Goal: Transaction & Acquisition: Obtain resource

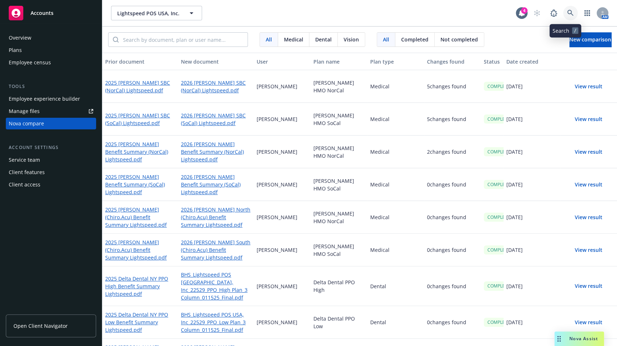
click at [568, 11] on icon at bounding box center [570, 13] width 7 height 7
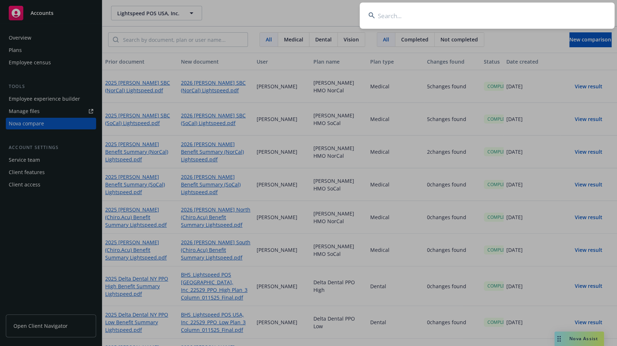
click at [446, 17] on input at bounding box center [486, 16] width 255 height 26
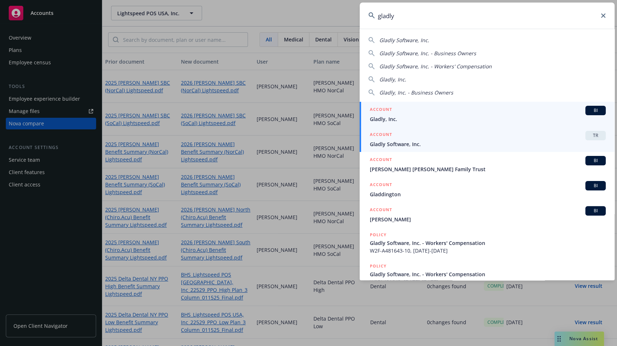
type input "gladly"
click at [517, 136] on div "ACCOUNT TR" at bounding box center [488, 135] width 236 height 9
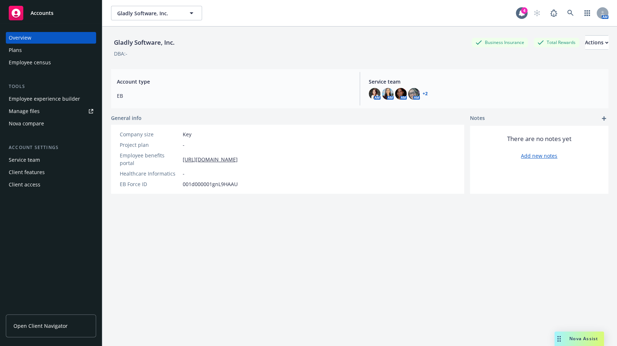
click at [43, 96] on div "Employee experience builder" at bounding box center [44, 99] width 71 height 12
click at [30, 116] on div "Manage files" at bounding box center [24, 112] width 31 height 12
click at [33, 171] on div "Client features" at bounding box center [27, 173] width 36 height 12
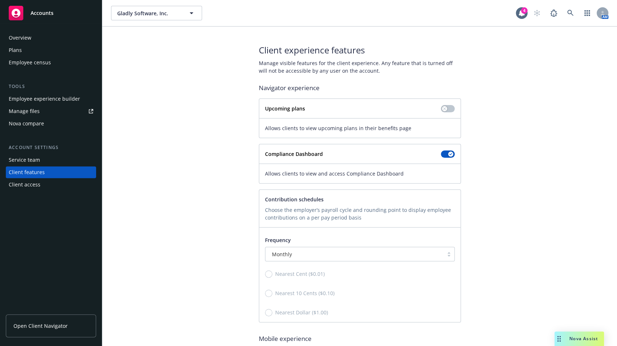
click at [25, 182] on div "Client access" at bounding box center [25, 185] width 32 height 12
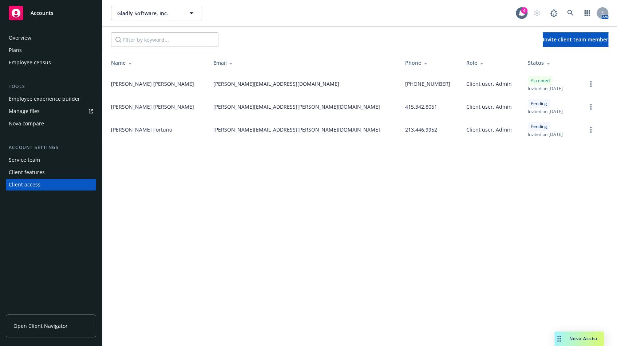
click at [24, 157] on div "Service team" at bounding box center [24, 160] width 31 height 12
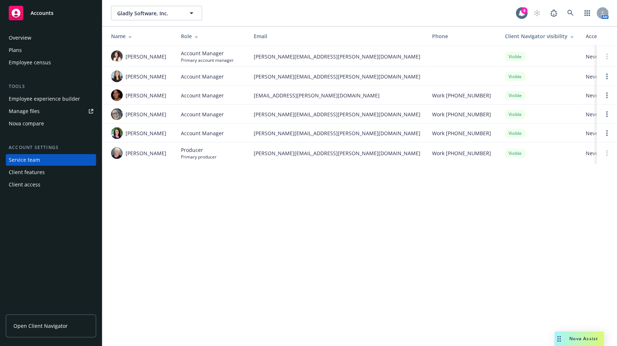
click at [30, 100] on div "Employee experience builder" at bounding box center [44, 99] width 71 height 12
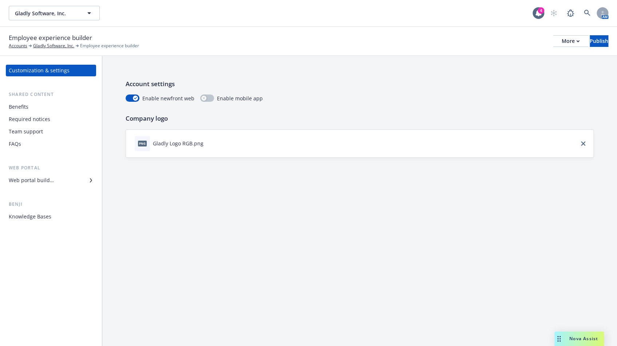
click at [31, 110] on div "Benefits" at bounding box center [51, 107] width 84 height 12
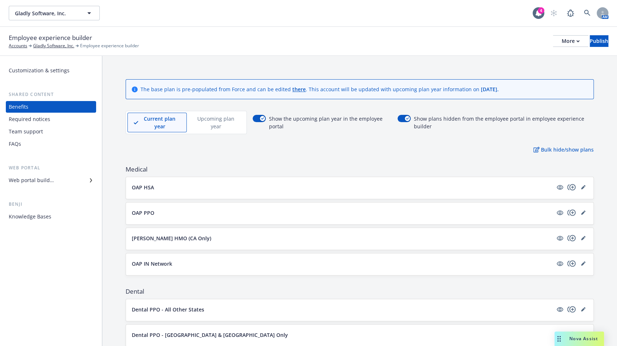
click at [49, 182] on div "Web portal builder" at bounding box center [31, 181] width 45 height 12
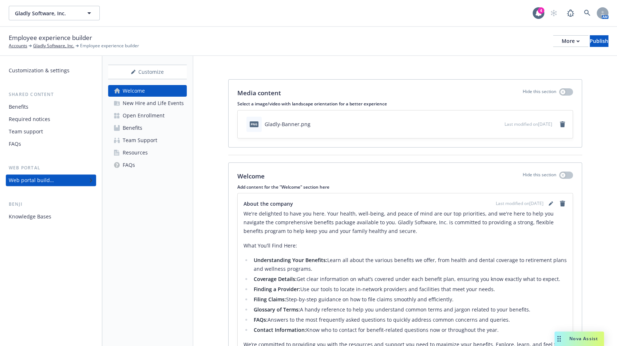
click at [35, 107] on div "Benefits" at bounding box center [51, 107] width 84 height 12
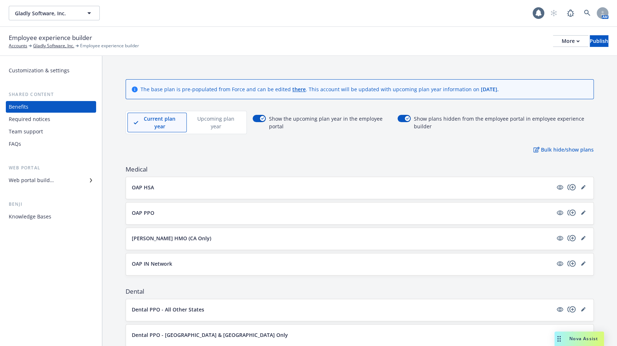
click at [47, 67] on div "Customization & settings" at bounding box center [39, 71] width 61 height 12
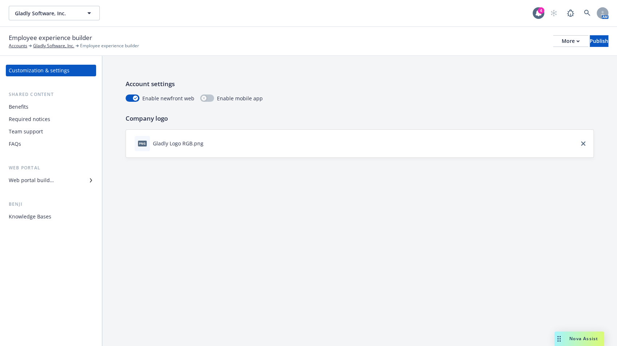
click at [146, 142] on span "png" at bounding box center [142, 143] width 9 height 5
click at [208, 142] on icon "download file" at bounding box center [210, 143] width 6 height 6
click at [38, 47] on link "Gladly Software, Inc." at bounding box center [53, 46] width 41 height 7
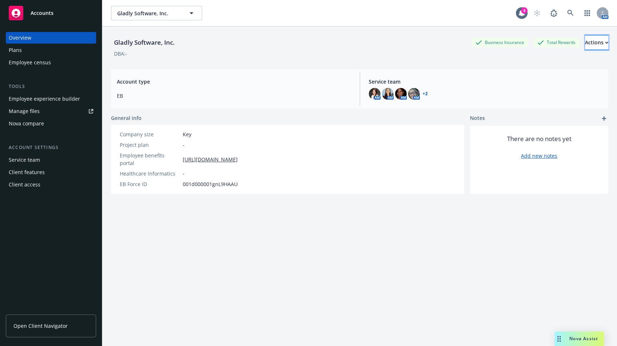
click at [585, 37] on div "Actions" at bounding box center [596, 43] width 23 height 14
click at [44, 101] on div "Employee experience builder" at bounding box center [44, 99] width 71 height 12
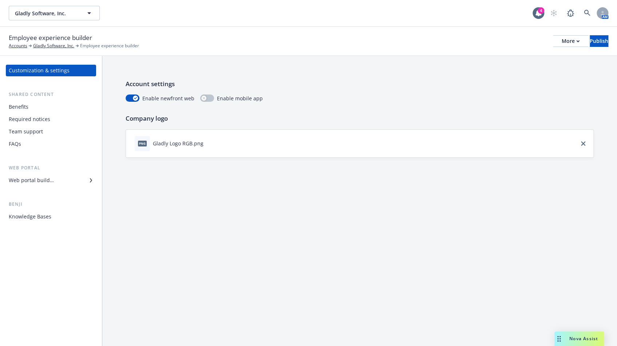
click at [48, 181] on div "Web portal builder" at bounding box center [31, 181] width 45 height 12
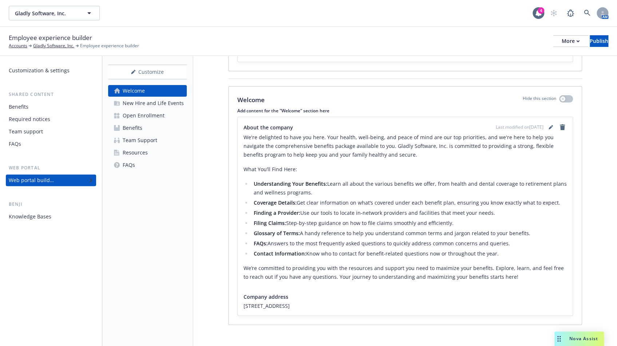
scroll to position [81, 0]
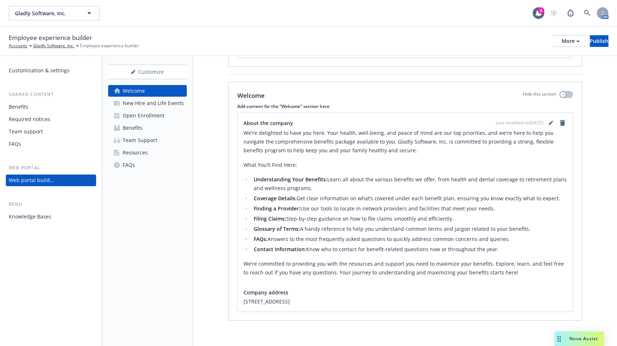
click at [134, 101] on div "New Hire and Life Events" at bounding box center [153, 104] width 61 height 12
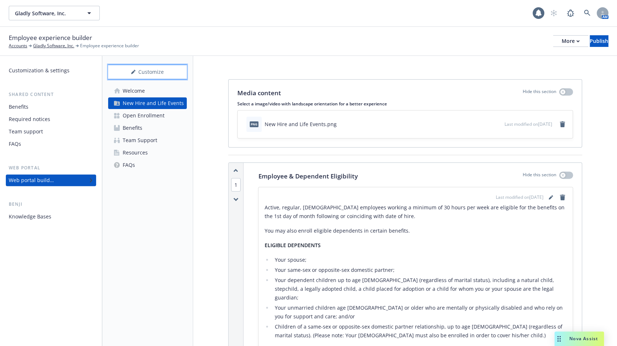
click at [142, 71] on div "Customize" at bounding box center [147, 72] width 79 height 14
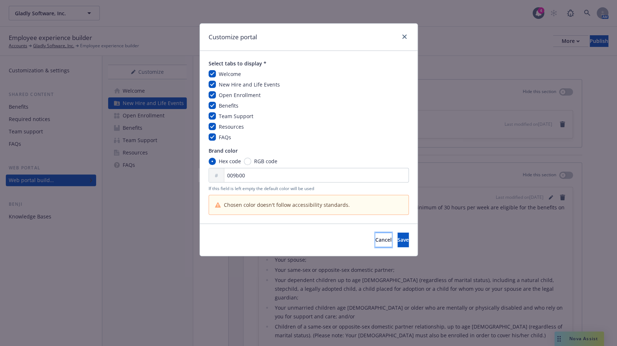
click at [375, 237] on button "Cancel" at bounding box center [383, 240] width 16 height 15
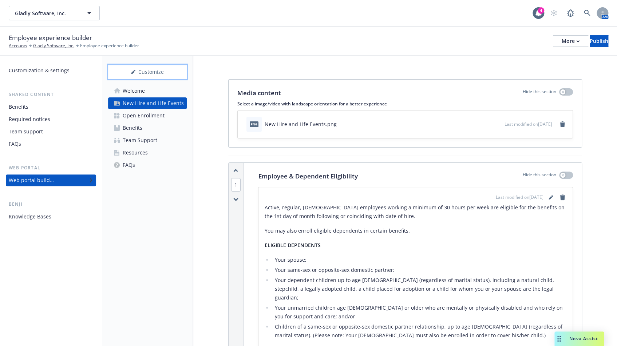
click at [147, 73] on div "Customize" at bounding box center [147, 72] width 79 height 14
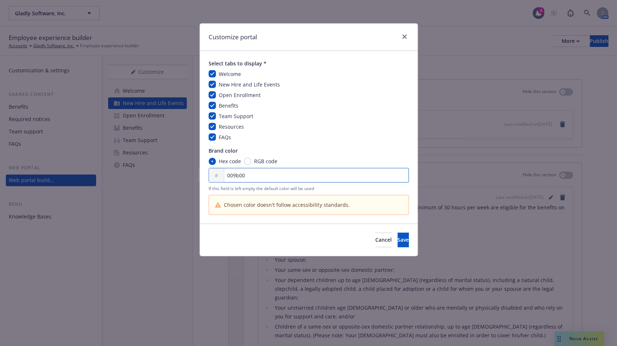
drag, startPoint x: 257, startPoint y: 171, endPoint x: 208, endPoint y: 167, distance: 48.9
click at [208, 167] on div "Brand color Hex code RGB code # 009b00 If this field is left empty the default …" at bounding box center [308, 181] width 200 height 68
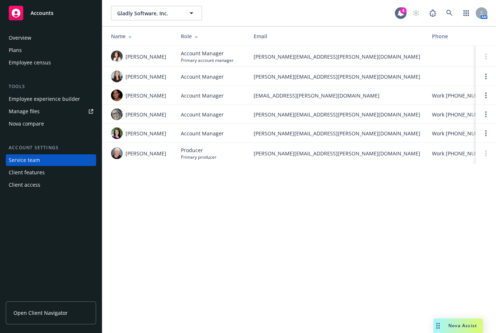
click at [30, 33] on div "Overview" at bounding box center [20, 38] width 23 height 12
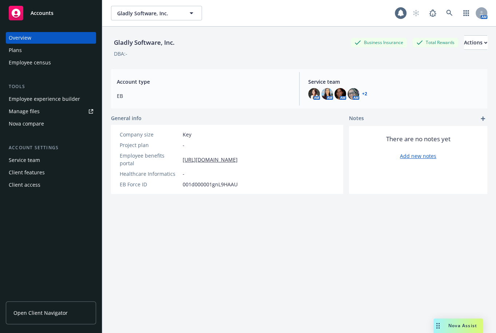
click at [25, 47] on div "Plans" at bounding box center [51, 50] width 84 height 12
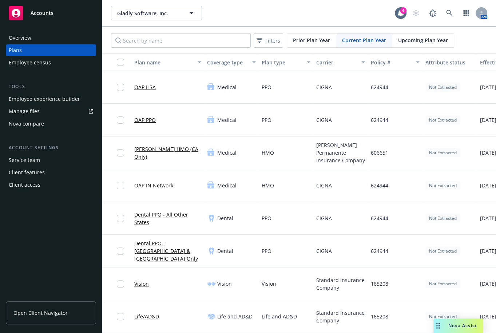
click at [38, 128] on div "Nova compare" at bounding box center [26, 124] width 35 height 12
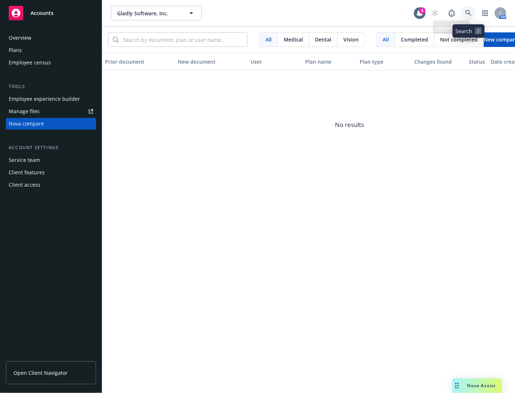
click at [471, 14] on icon at bounding box center [468, 13] width 7 height 7
click at [33, 121] on div "Nova compare" at bounding box center [26, 124] width 35 height 12
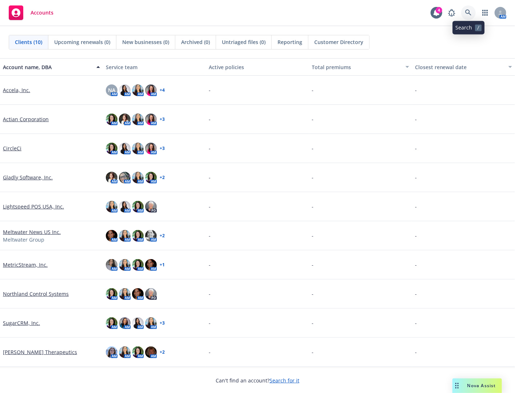
click at [472, 10] on icon at bounding box center [468, 12] width 7 height 7
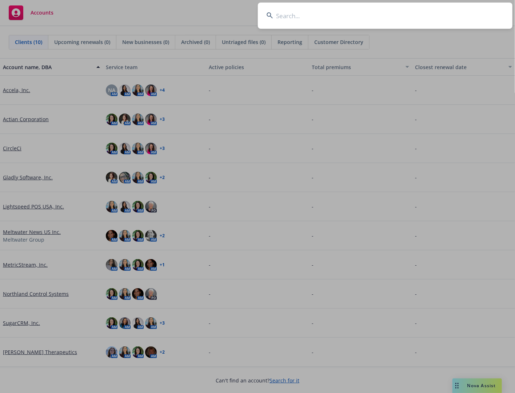
click at [334, 15] on input at bounding box center [385, 16] width 255 height 26
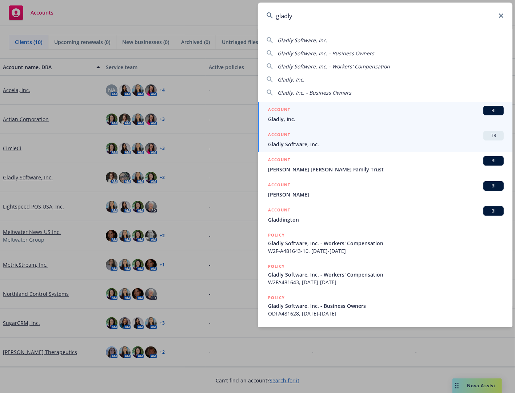
type input "gladly"
click at [350, 143] on span "Gladly Software, Inc." at bounding box center [386, 144] width 236 height 8
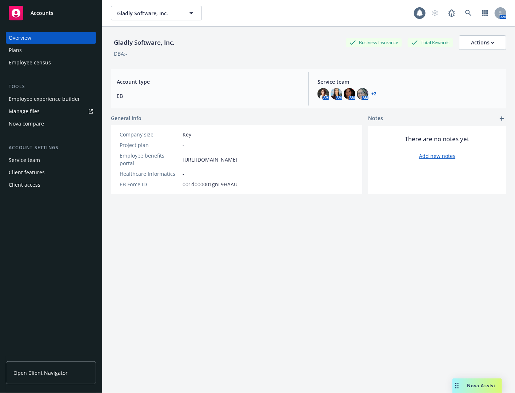
click at [36, 119] on div "Nova compare" at bounding box center [26, 124] width 35 height 12
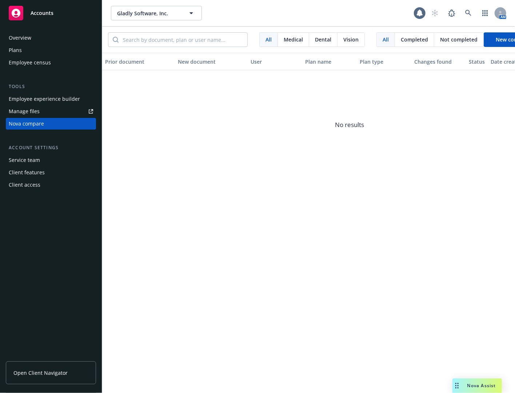
click at [273, 39] on div "All" at bounding box center [269, 40] width 18 height 14
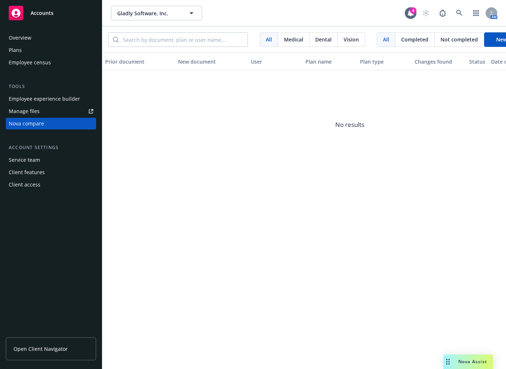
click at [460, 2] on div "Gladly Software, Inc. Gladly Software, Inc. 4 AM" at bounding box center [304, 13] width 404 height 26
click at [458, 12] on icon at bounding box center [459, 13] width 7 height 7
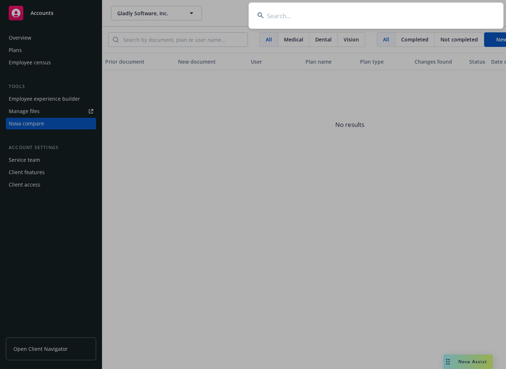
click at [407, 21] on input at bounding box center [376, 16] width 255 height 26
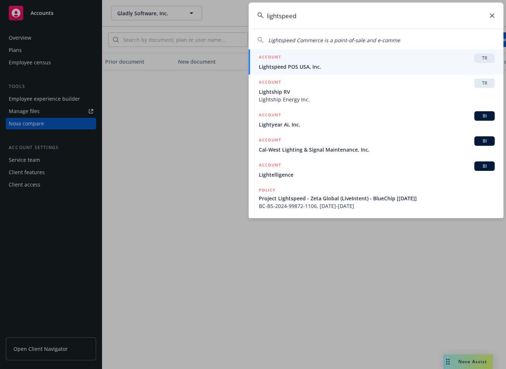
type input "lightspeed"
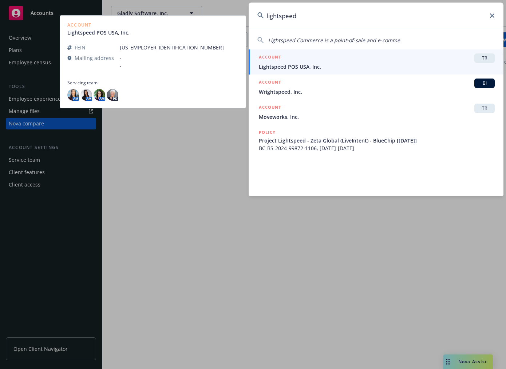
click at [316, 55] on div "ACCOUNT TR" at bounding box center [377, 57] width 236 height 9
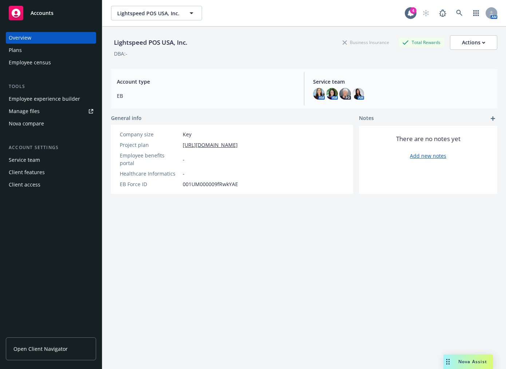
click at [28, 124] on div "Nova compare" at bounding box center [26, 124] width 35 height 12
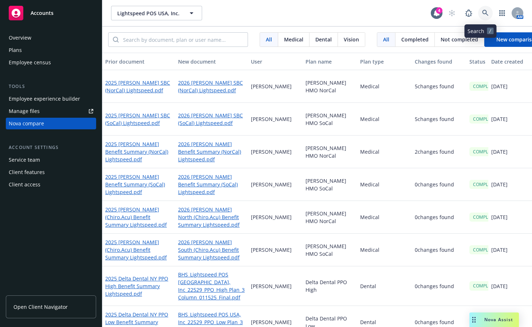
click at [482, 10] on icon at bounding box center [485, 13] width 7 height 7
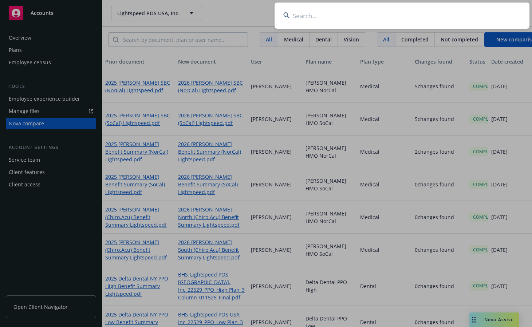
click at [425, 16] on input at bounding box center [401, 16] width 255 height 26
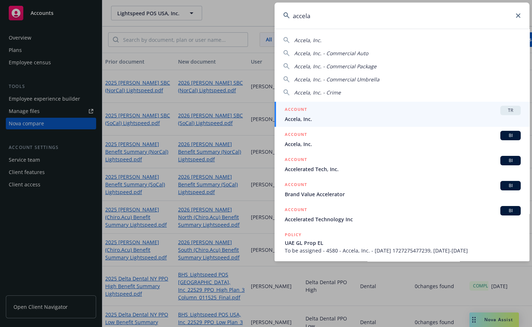
type input "accela"
click at [352, 114] on div "ACCOUNT TR" at bounding box center [403, 110] width 236 height 9
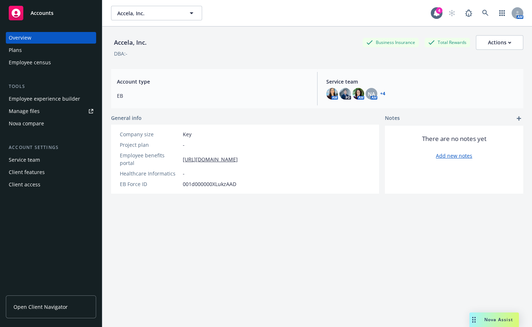
click at [38, 120] on div "Nova compare" at bounding box center [26, 124] width 35 height 12
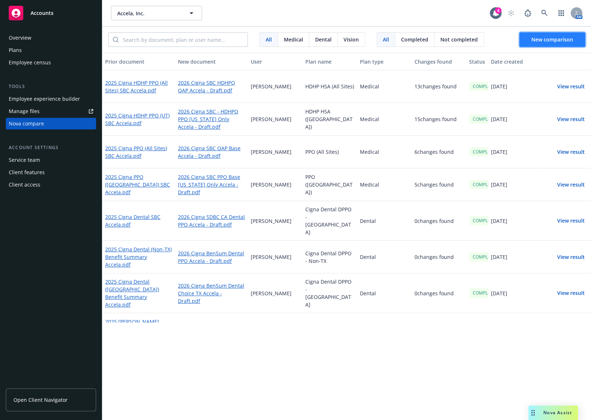
click at [515, 40] on span "New comparison" at bounding box center [552, 39] width 42 height 7
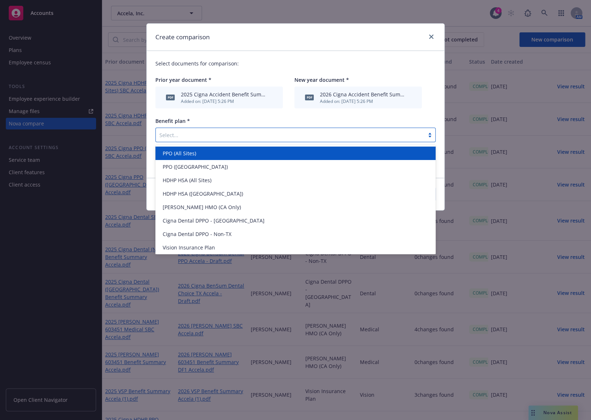
click at [200, 141] on div "Select..." at bounding box center [295, 135] width 280 height 15
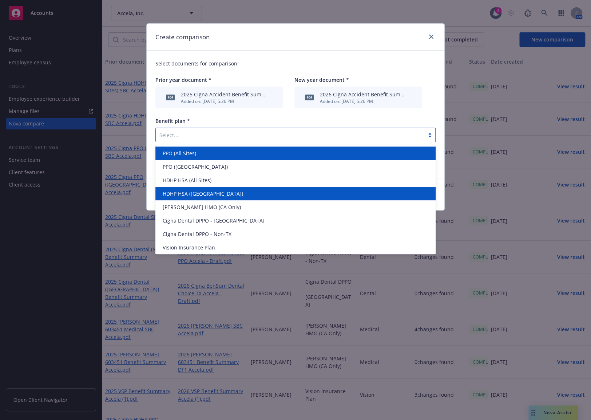
scroll to position [1, 0]
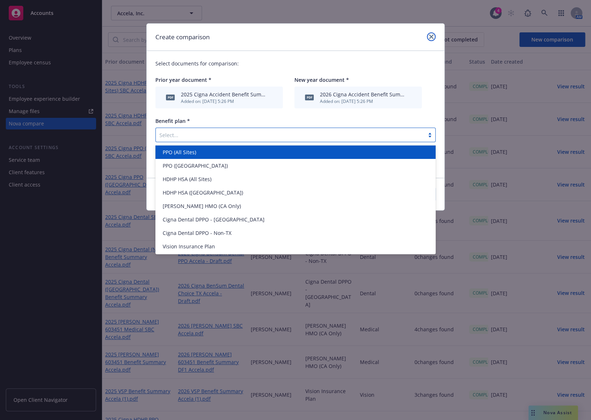
click at [431, 35] on icon "close" at bounding box center [431, 37] width 4 height 4
